Goal: Information Seeking & Learning: Understand process/instructions

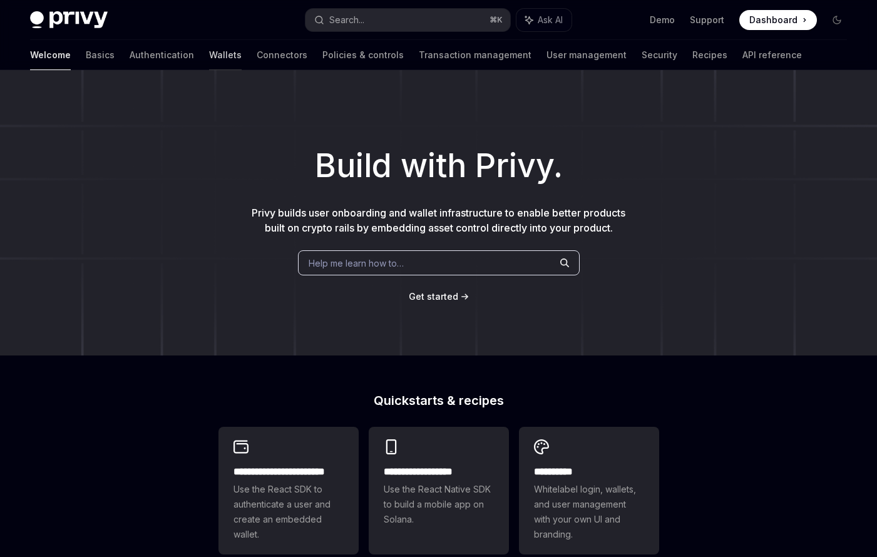
click at [209, 56] on link "Wallets" at bounding box center [225, 55] width 33 height 30
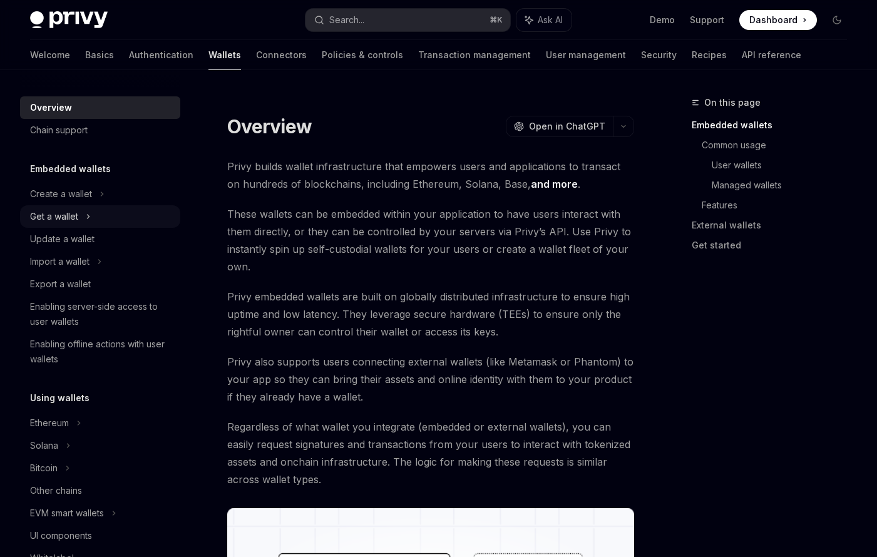
click at [96, 215] on div "Get a wallet" at bounding box center [100, 216] width 160 height 23
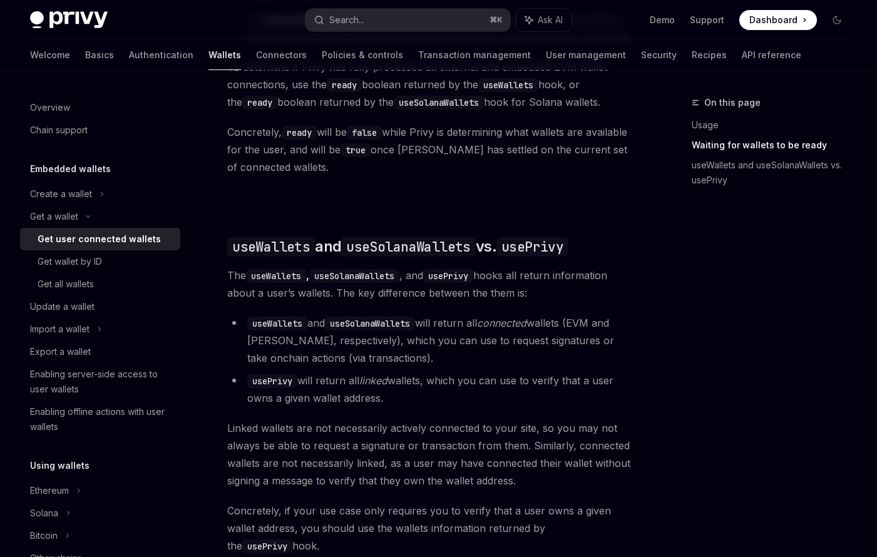
scroll to position [957, 0]
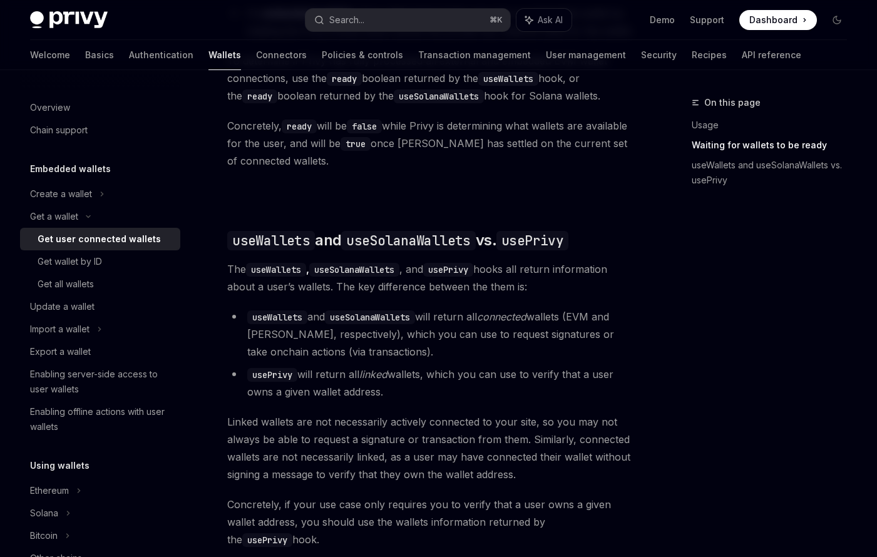
click at [283, 320] on code "useWallets" at bounding box center [277, 318] width 60 height 14
copy code "useWallets"
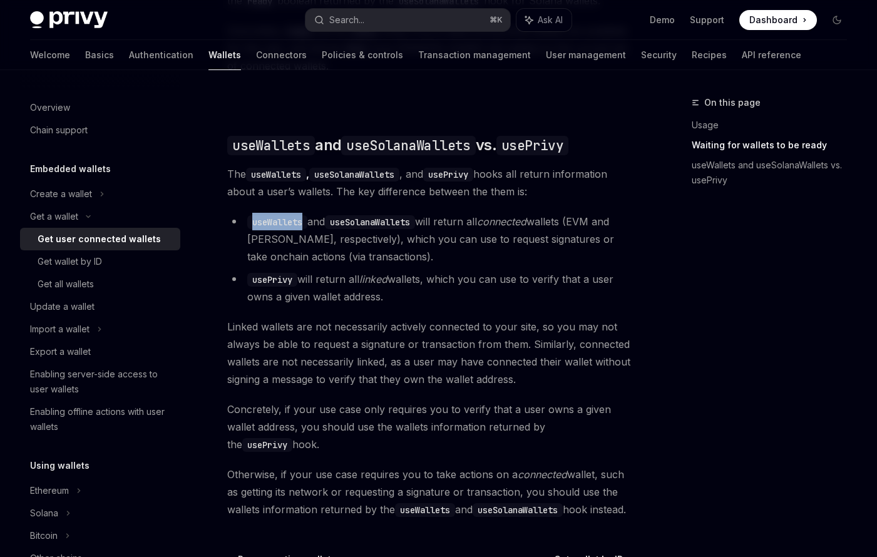
scroll to position [1222, 0]
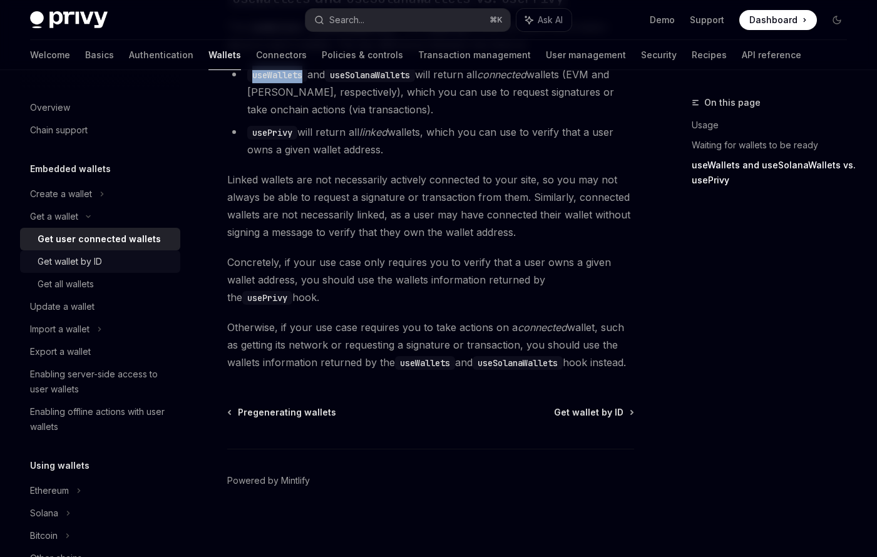
click at [105, 268] on div "Get wallet by ID" at bounding box center [105, 261] width 135 height 15
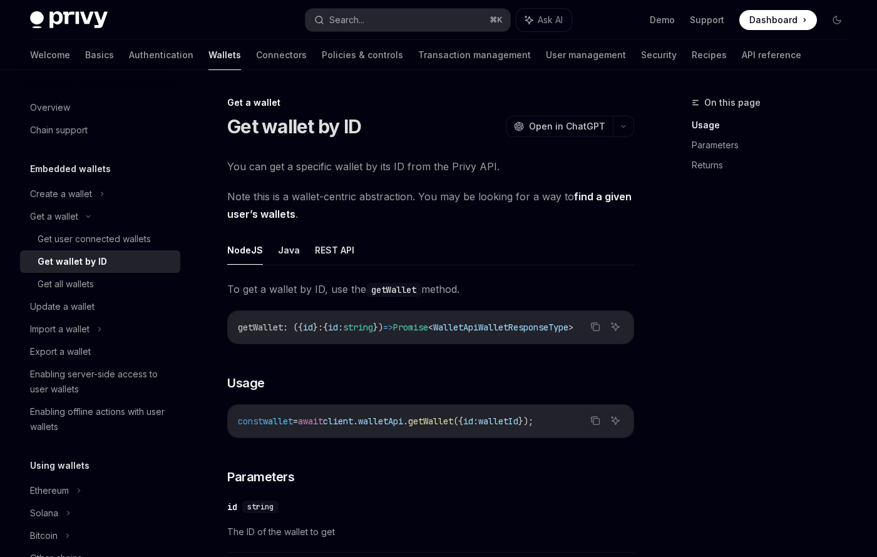
click at [96, 170] on h5 "Embedded wallets" at bounding box center [70, 169] width 81 height 15
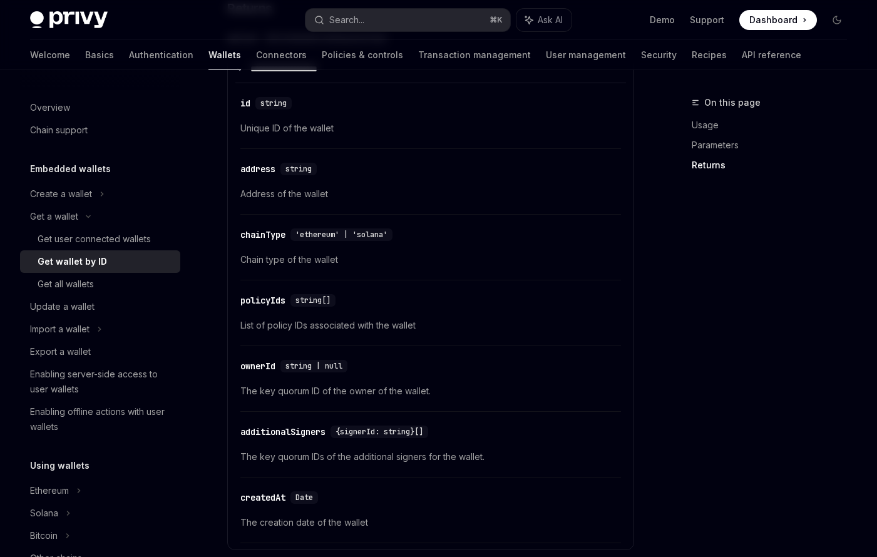
scroll to position [429, 0]
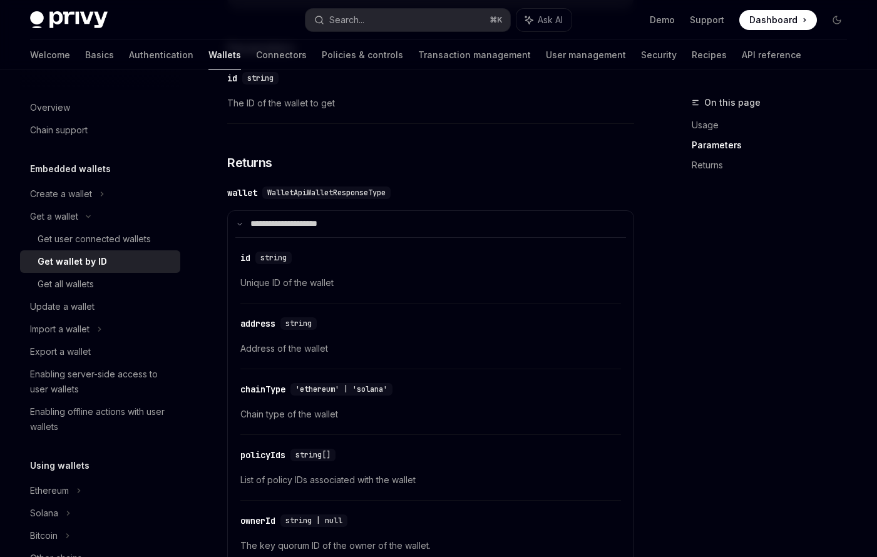
click at [96, 257] on div "Get wallet by ID" at bounding box center [72, 261] width 69 height 15
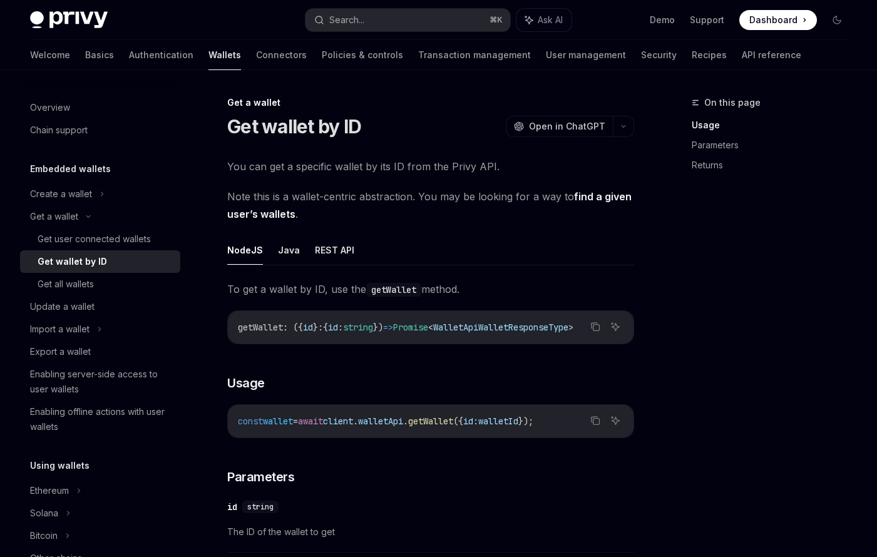
click at [75, 168] on h5 "Embedded wallets" at bounding box center [70, 169] width 81 height 15
click at [84, 215] on icon at bounding box center [88, 216] width 15 height 5
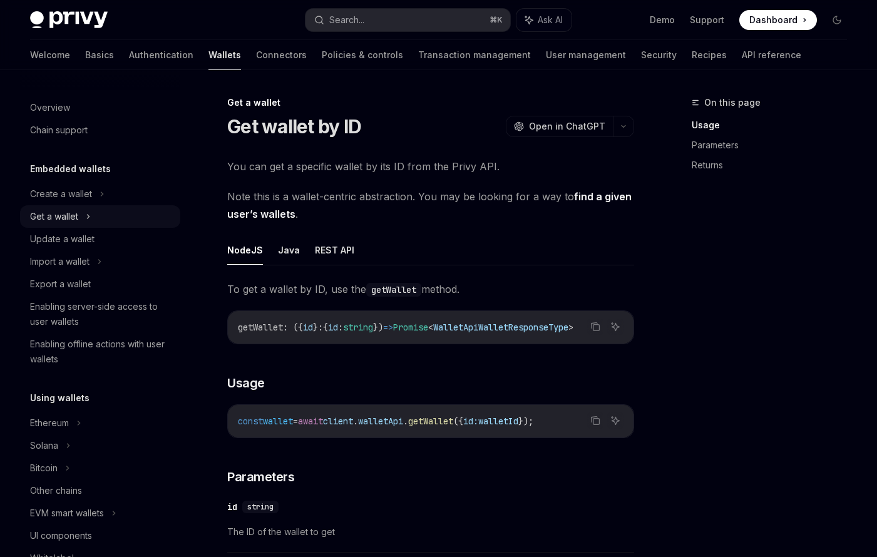
click at [92, 213] on div "Get a wallet" at bounding box center [100, 216] width 160 height 23
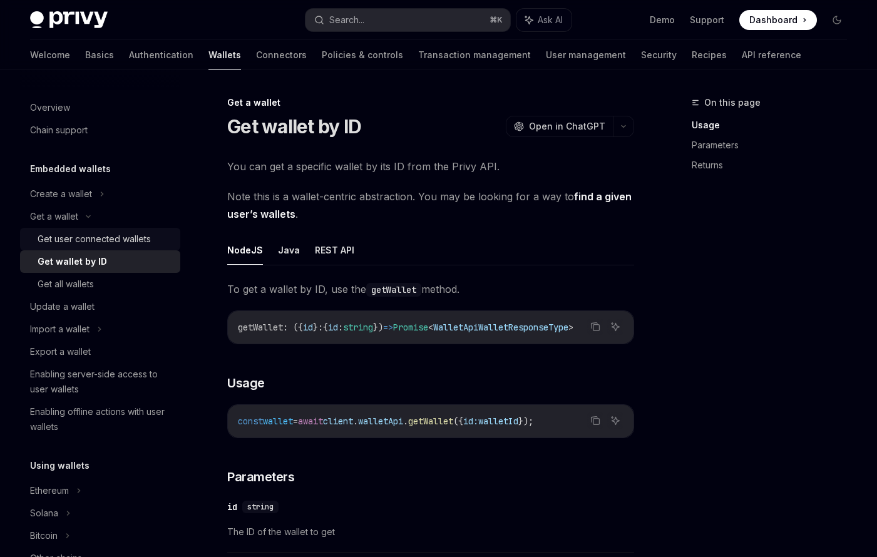
click at [137, 239] on div "Get user connected wallets" at bounding box center [94, 239] width 113 height 15
type textarea "*"
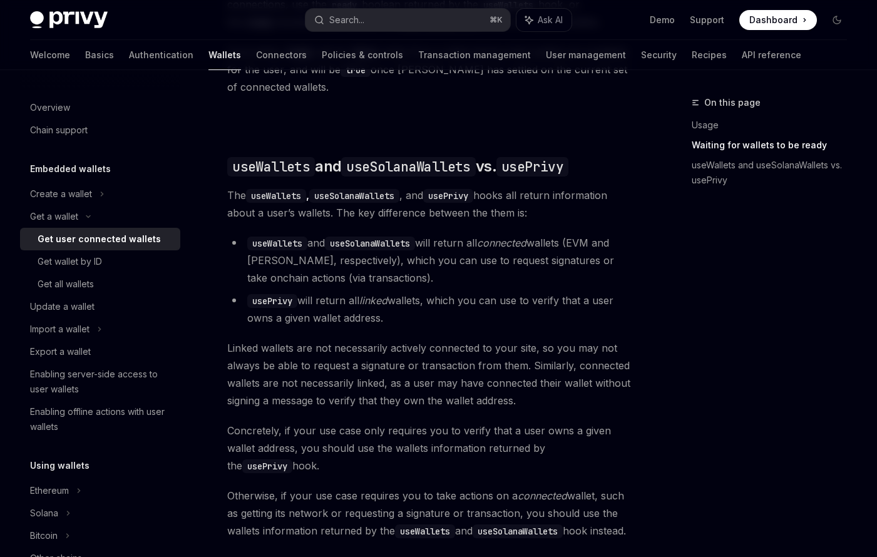
scroll to position [1020, 0]
